Goal: Find specific page/section: Locate a particular part of the current website

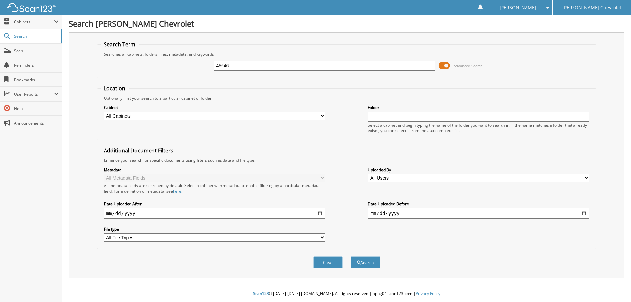
type input "45646"
click at [350, 256] on button "Search" at bounding box center [365, 262] width 30 height 12
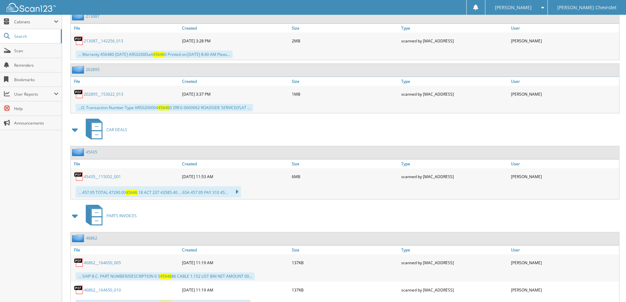
scroll to position [526, 0]
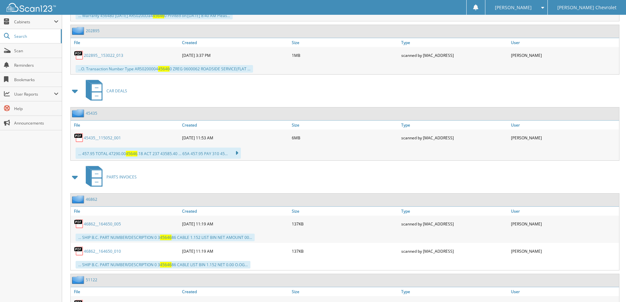
click at [544, 7] on span at bounding box center [541, 7] width 6 height 5
click at [534, 32] on link "Logout" at bounding box center [516, 31] width 62 height 11
